Goal: Communication & Community: Ask a question

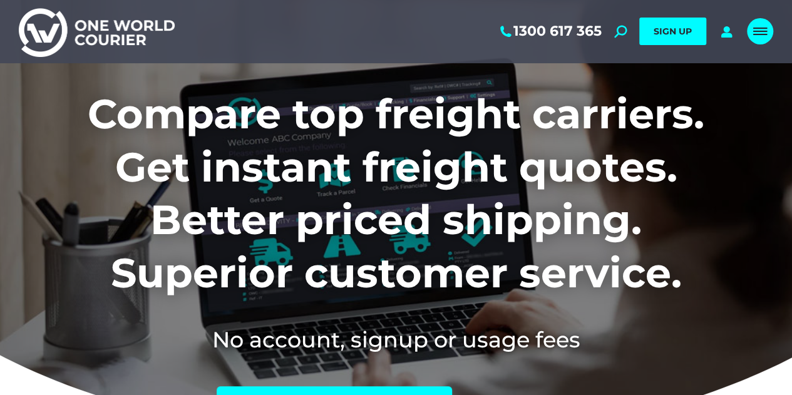
click at [766, 27] on link "Mobile menu icon" at bounding box center [760, 31] width 26 height 26
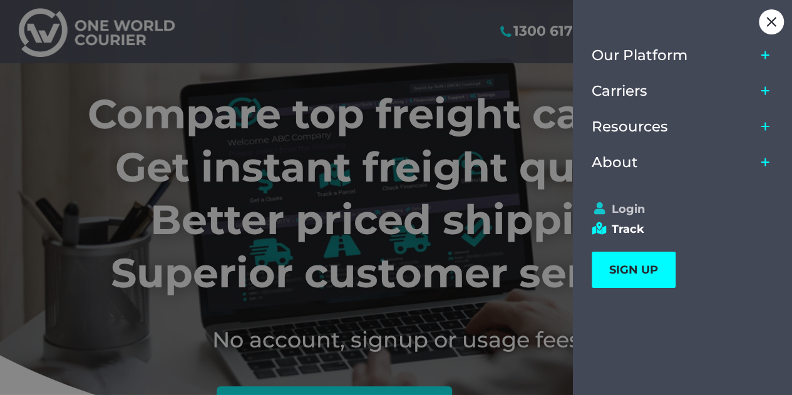
click at [630, 210] on link "Login" at bounding box center [677, 209] width 170 height 14
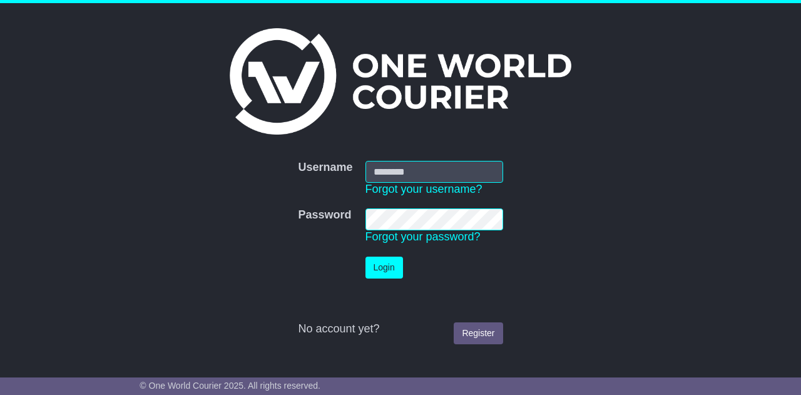
type input "**********"
click at [381, 262] on button "Login" at bounding box center [385, 268] width 38 height 22
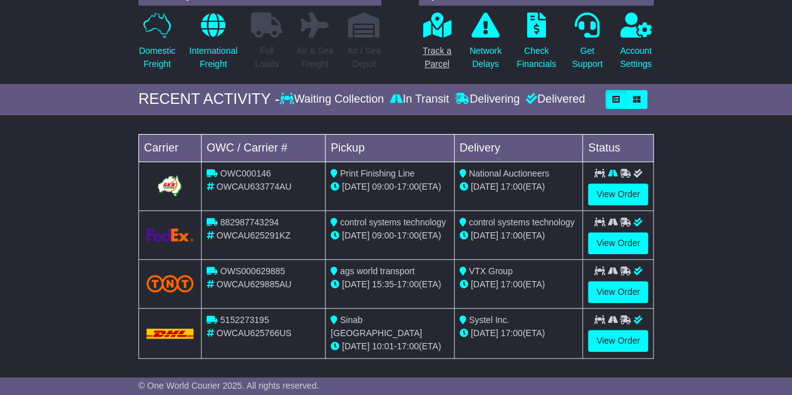
scroll to position [188, 0]
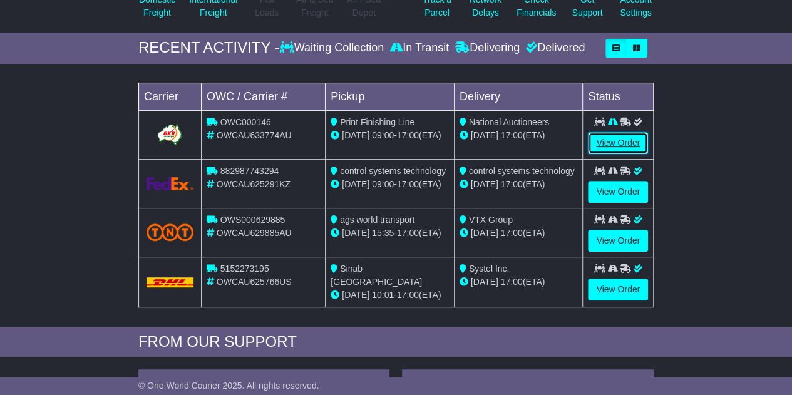
click at [613, 138] on link "View Order" at bounding box center [618, 143] width 60 height 22
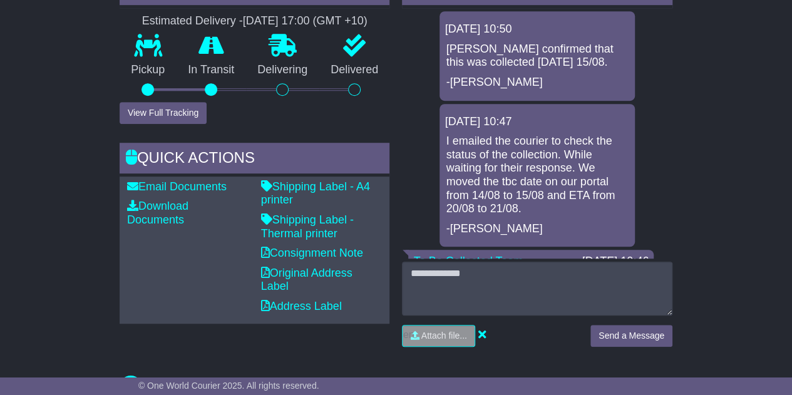
scroll to position [376, 0]
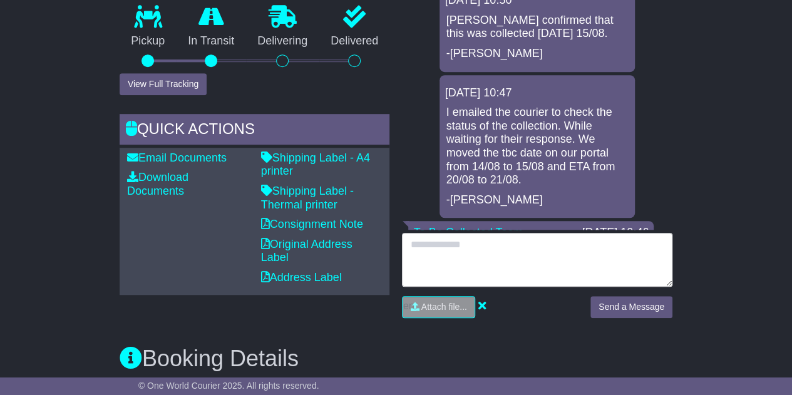
click at [459, 249] on textarea at bounding box center [537, 260] width 270 height 54
type textarea "**********"
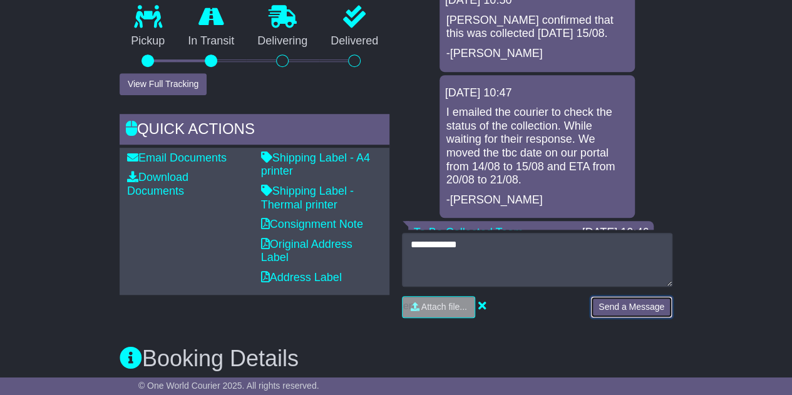
click at [617, 305] on button "Send a Message" at bounding box center [631, 307] width 82 height 22
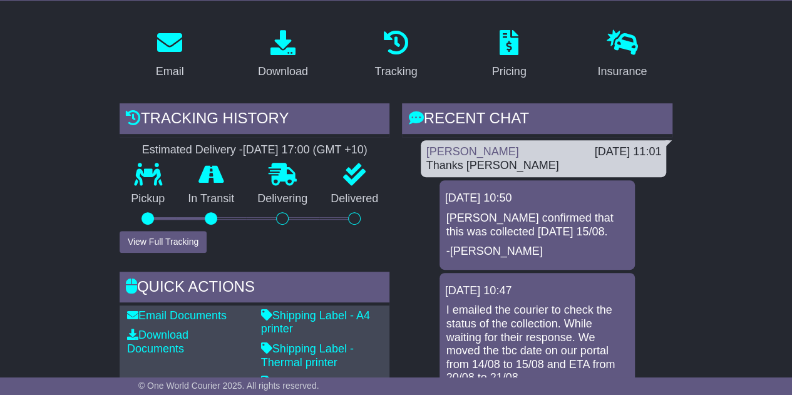
scroll to position [0, 0]
